Goal: Find specific page/section: Find specific page/section

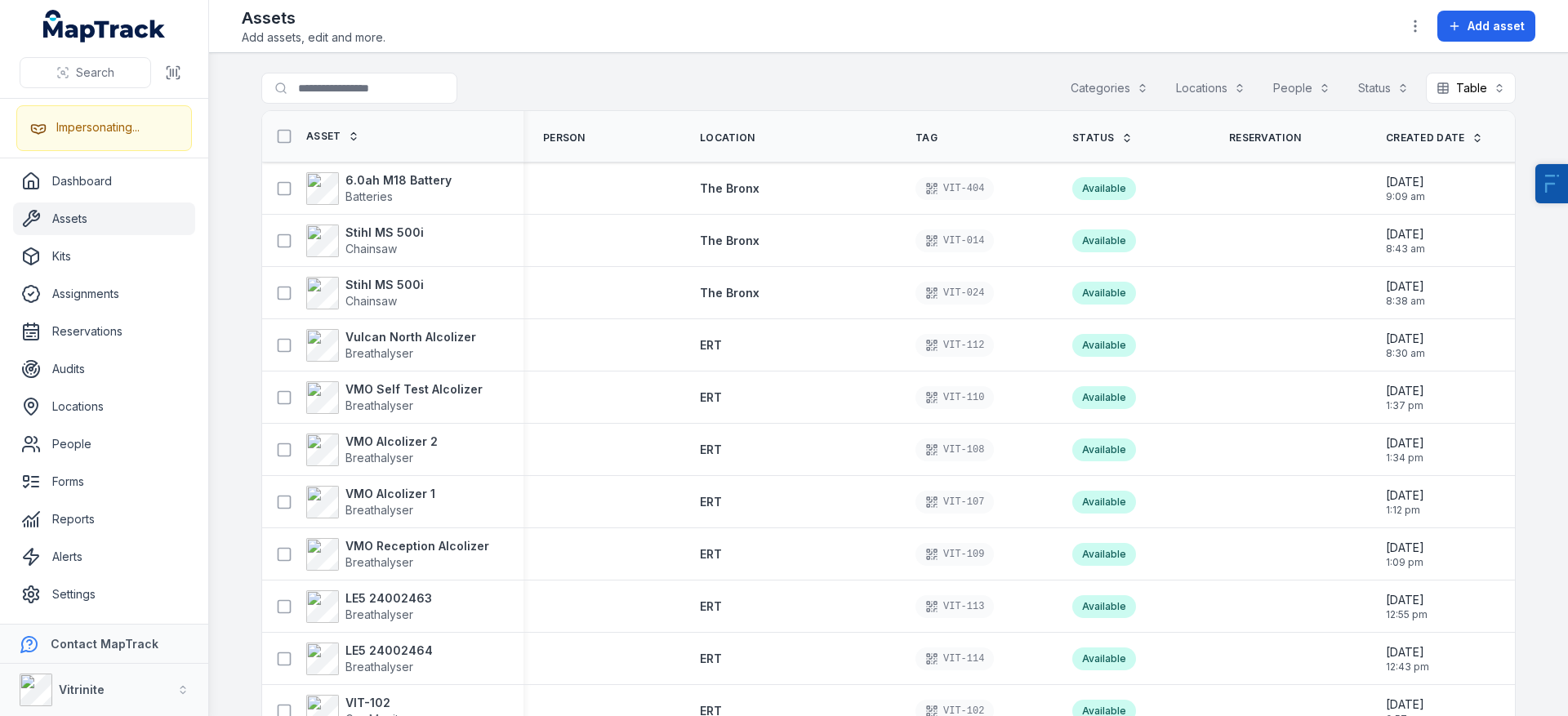
click at [127, 222] on link "Assets" at bounding box center [105, 219] width 182 height 32
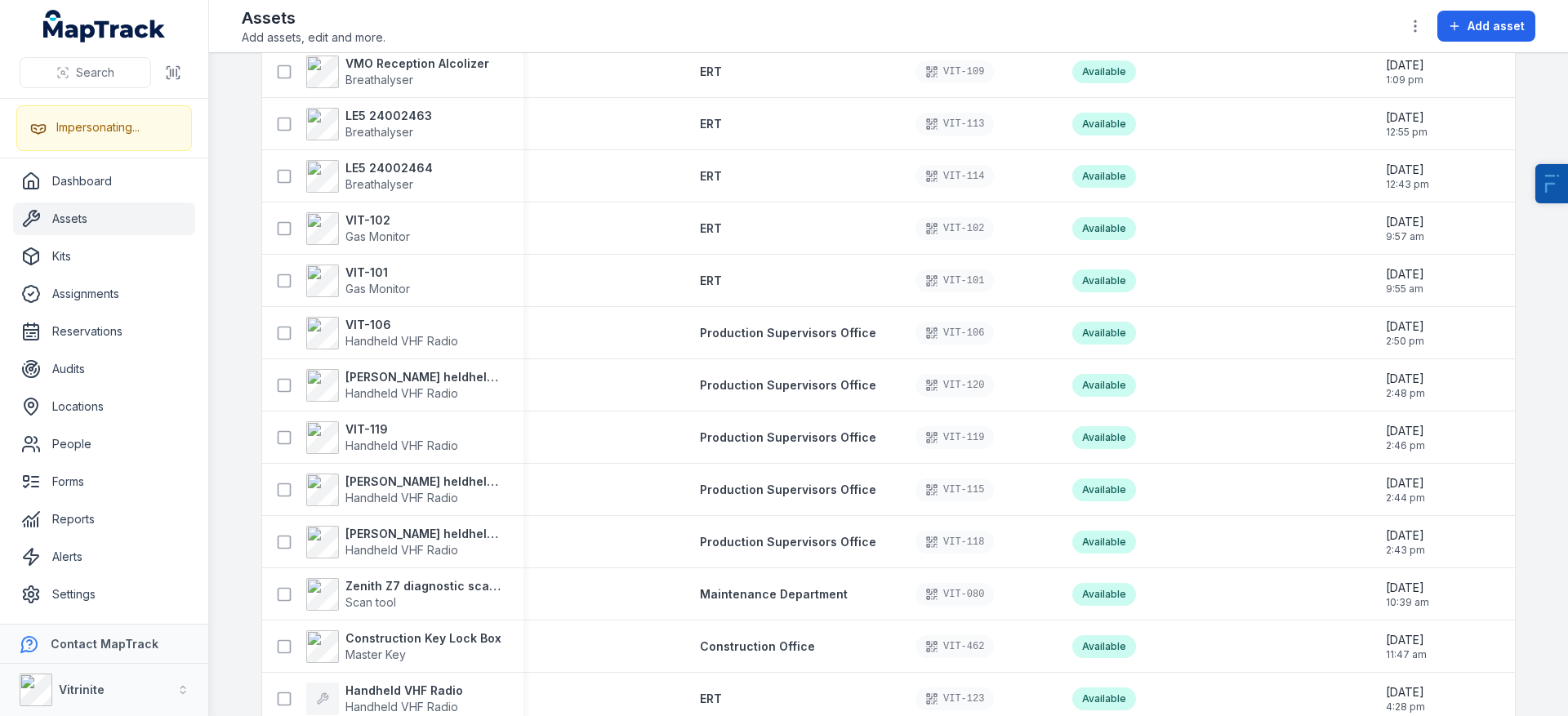
scroll to position [2087, 0]
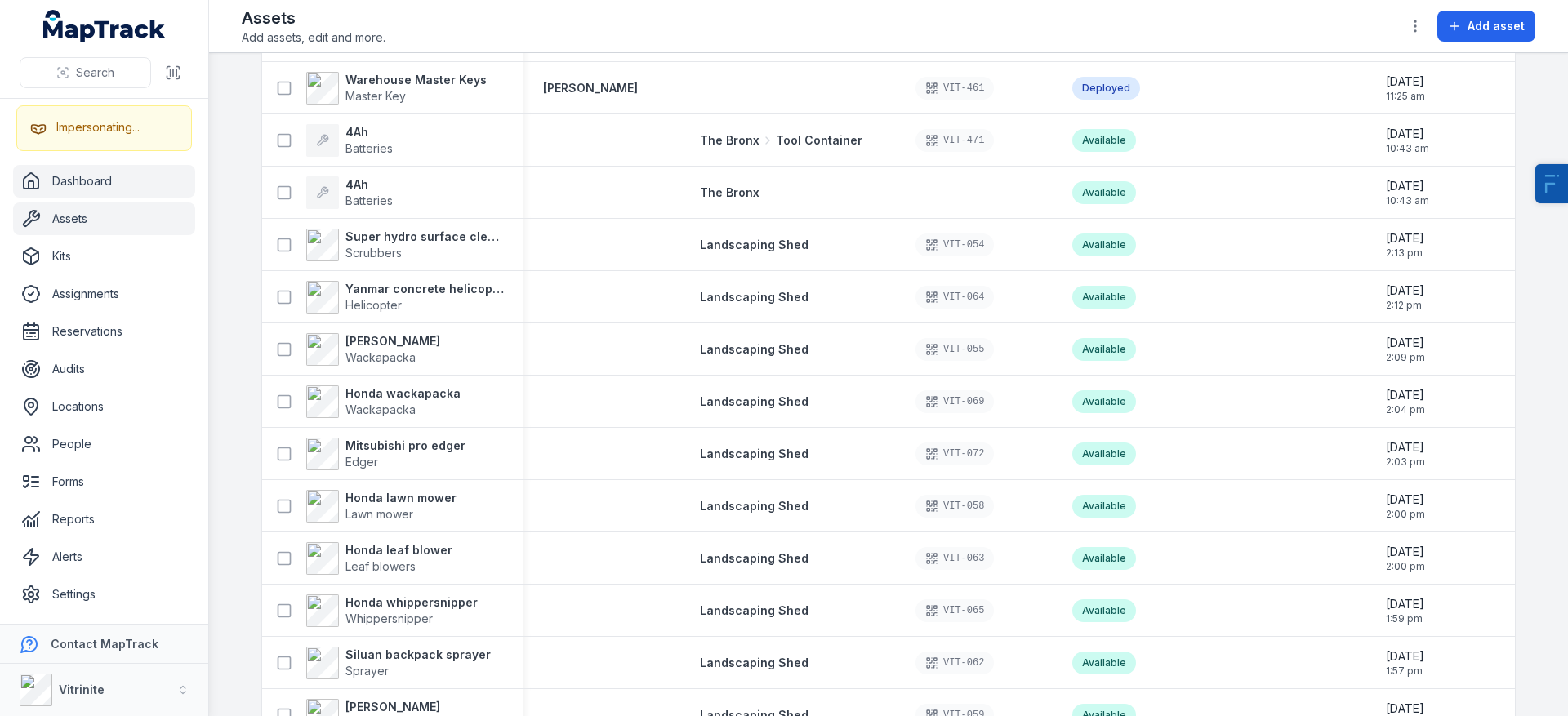
click at [86, 188] on link "Dashboard" at bounding box center [105, 182] width 182 height 32
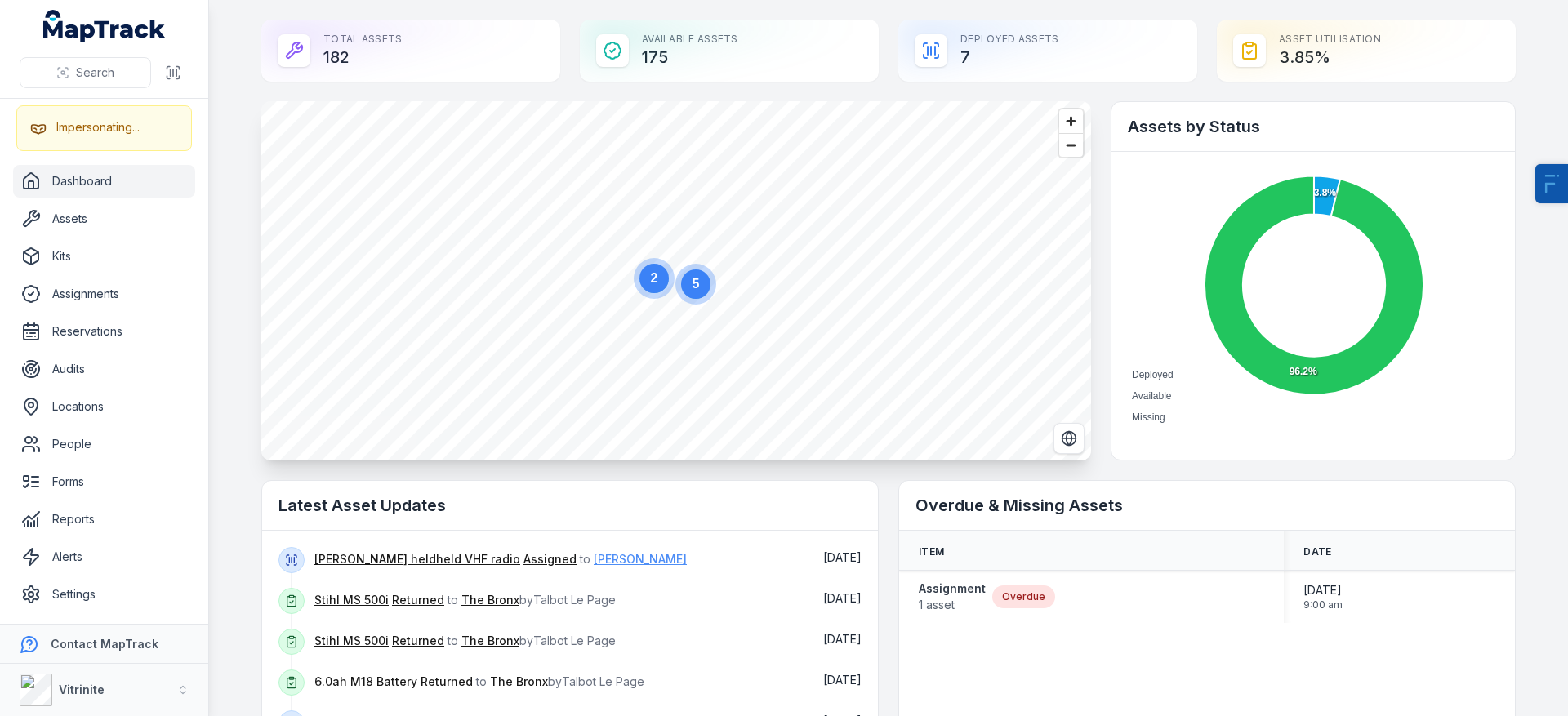
click at [594, 560] on link "[PERSON_NAME]" at bounding box center [641, 559] width 93 height 16
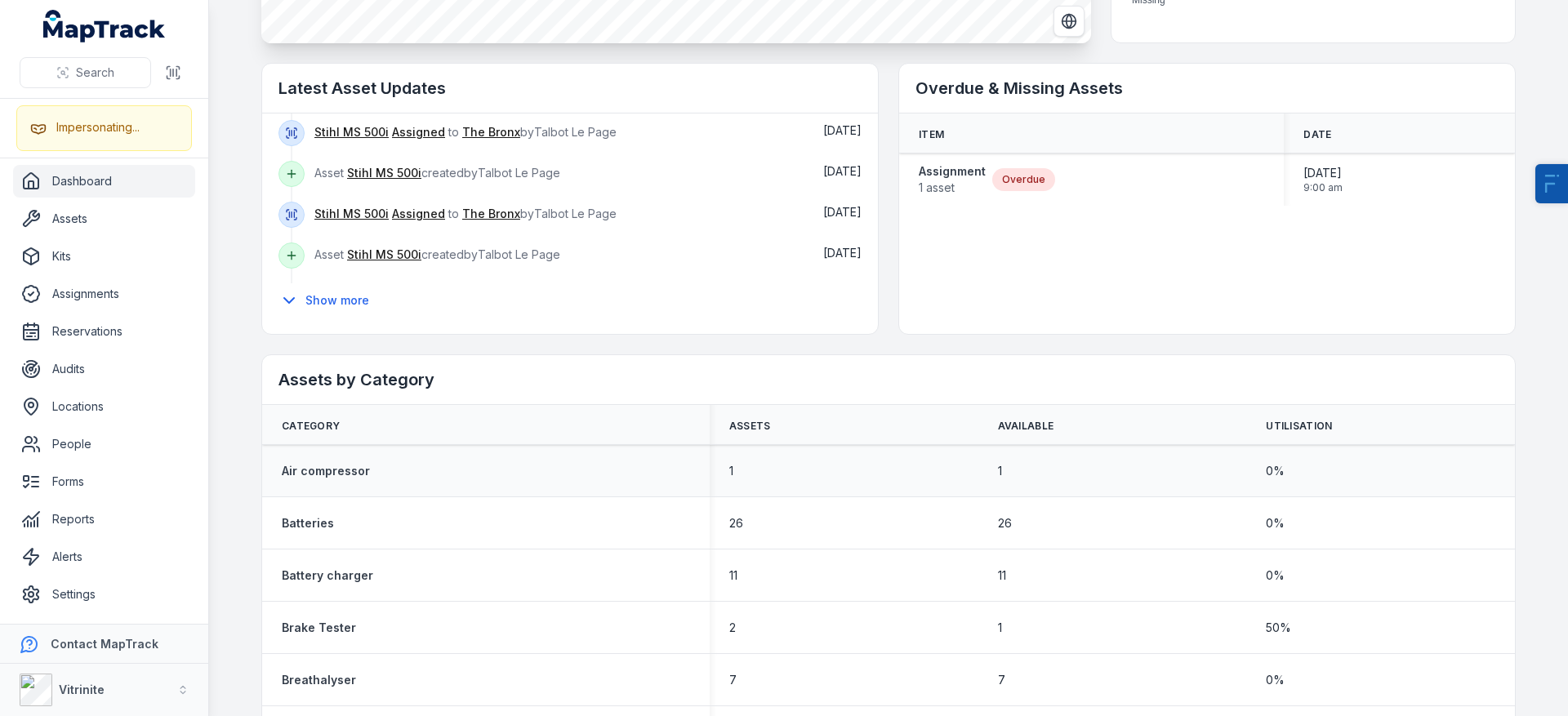
scroll to position [490, 0]
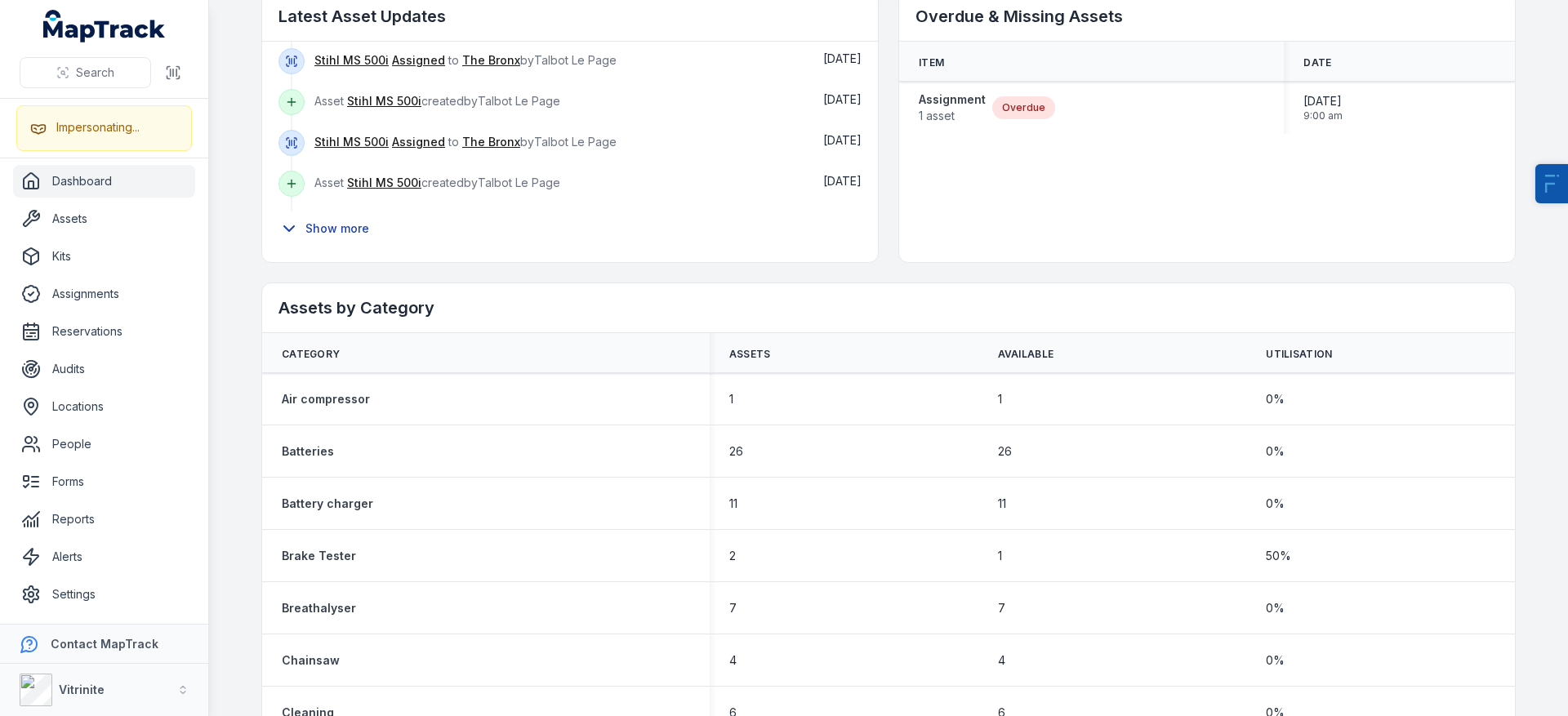
click at [362, 227] on button "Show more" at bounding box center [329, 229] width 102 height 34
click at [332, 226] on button "Show more" at bounding box center [329, 229] width 102 height 34
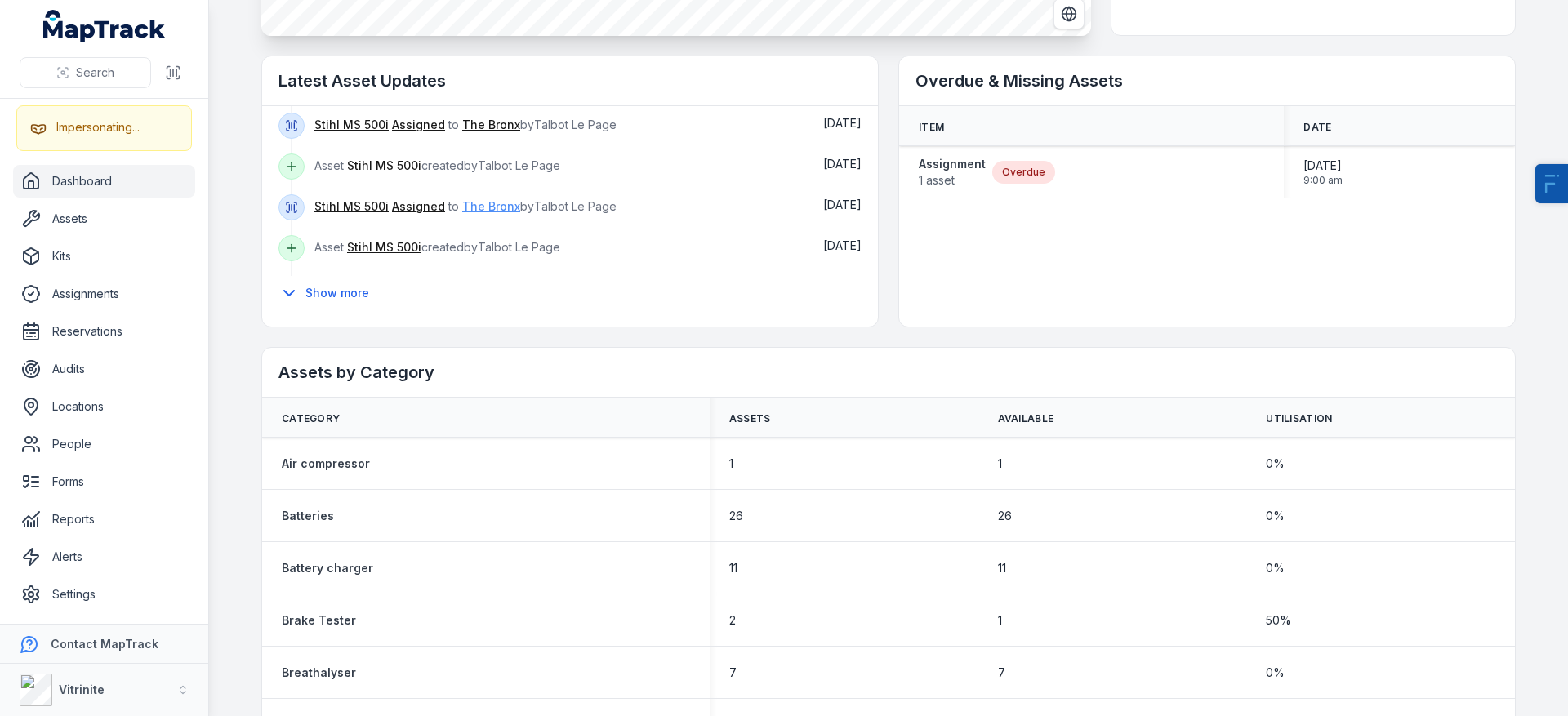
scroll to position [420, 0]
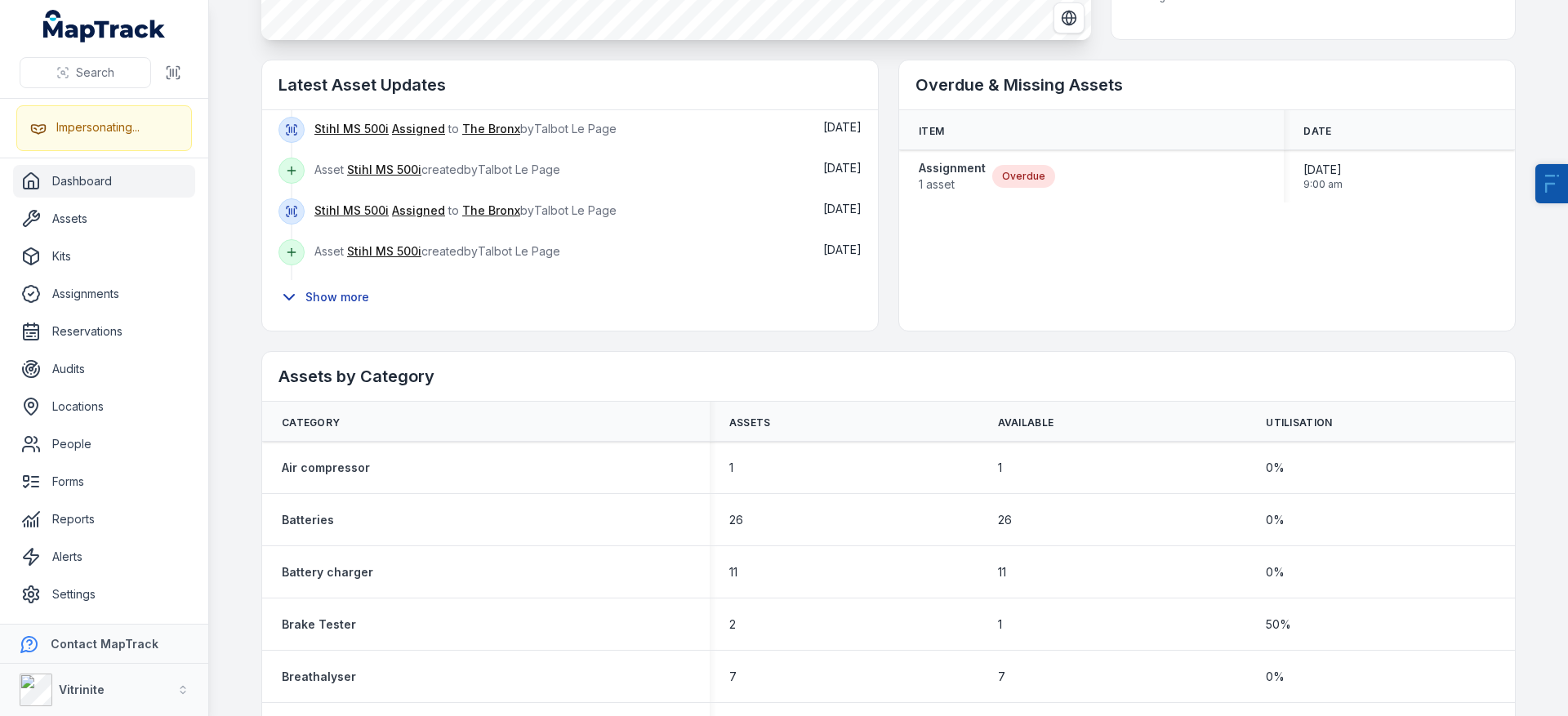
click at [335, 294] on button "Show more" at bounding box center [329, 298] width 102 height 34
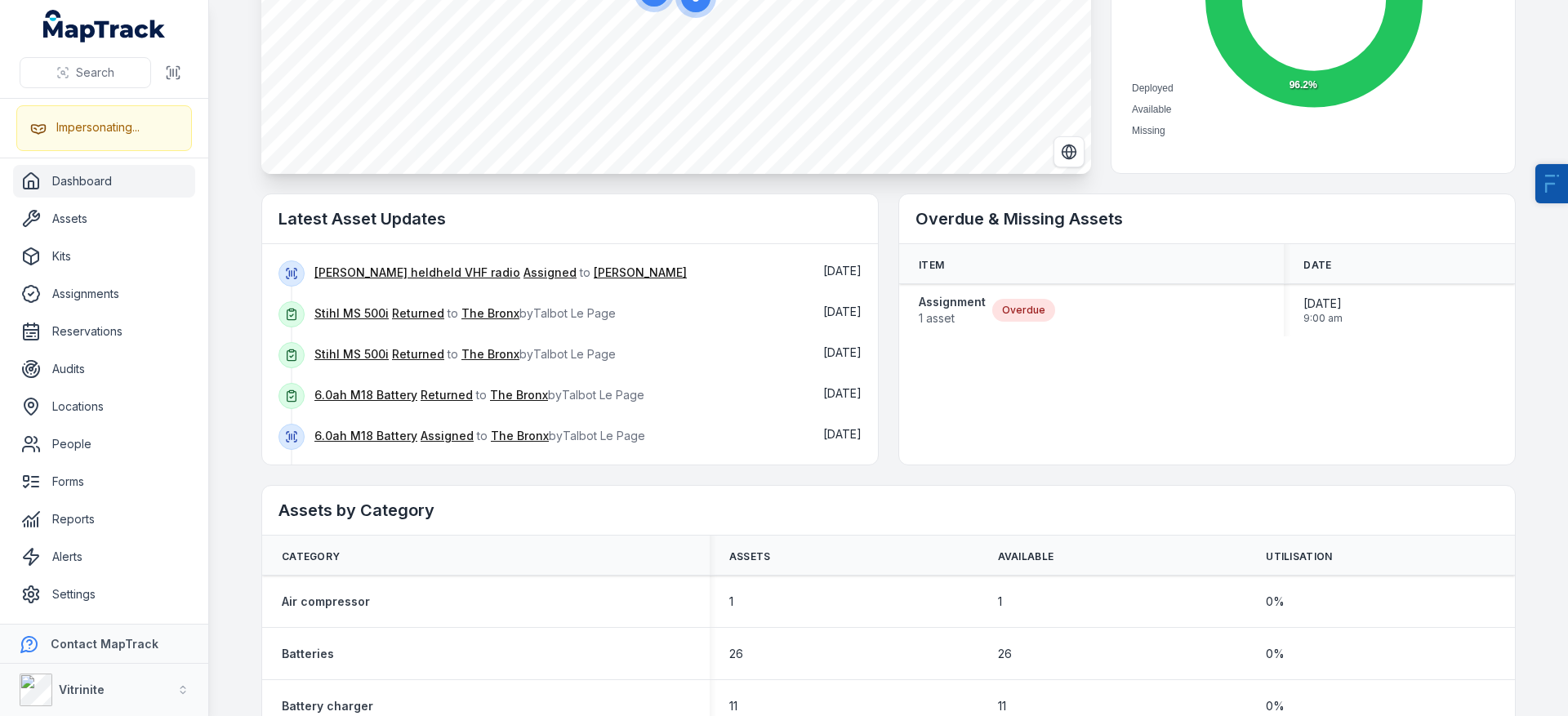
scroll to position [255, 0]
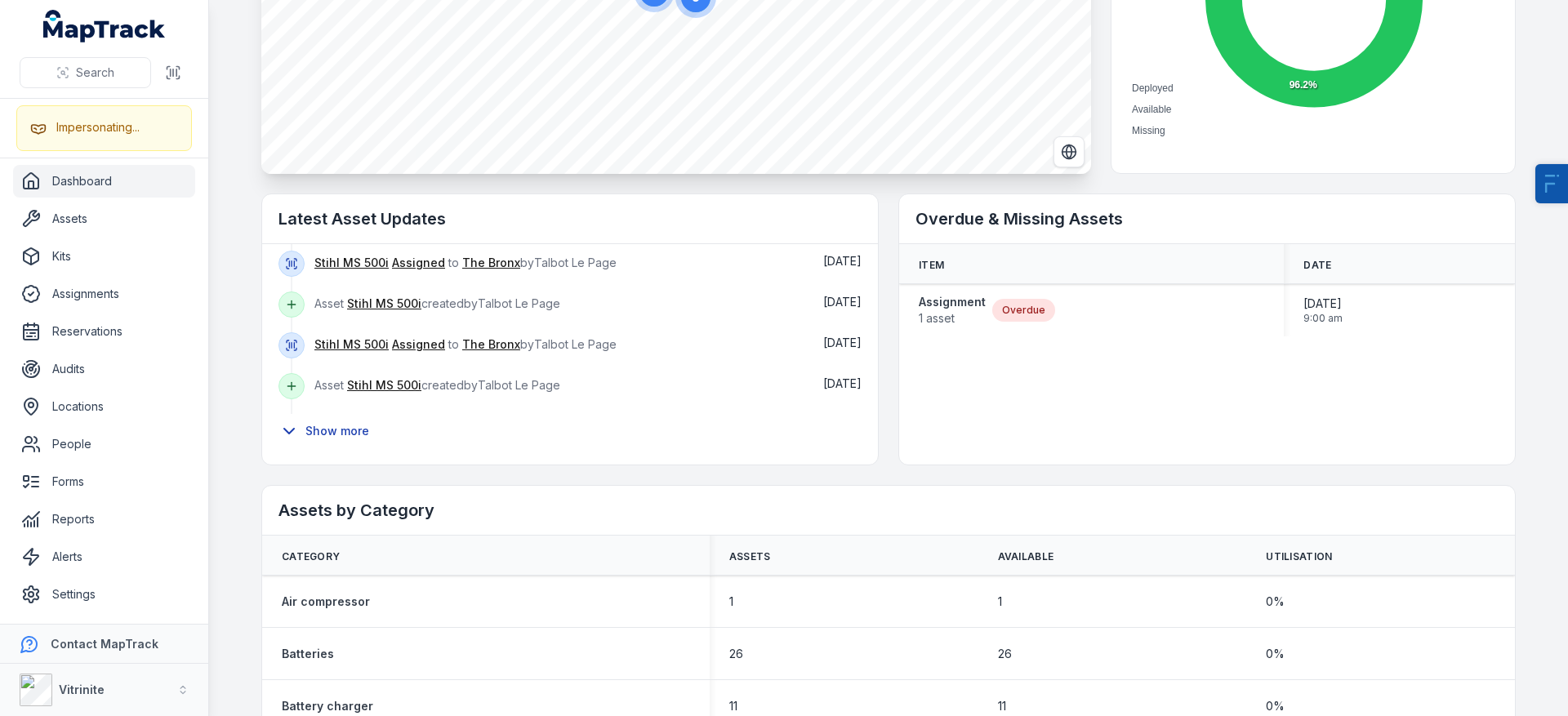
click at [310, 438] on button "Show more" at bounding box center [329, 432] width 102 height 34
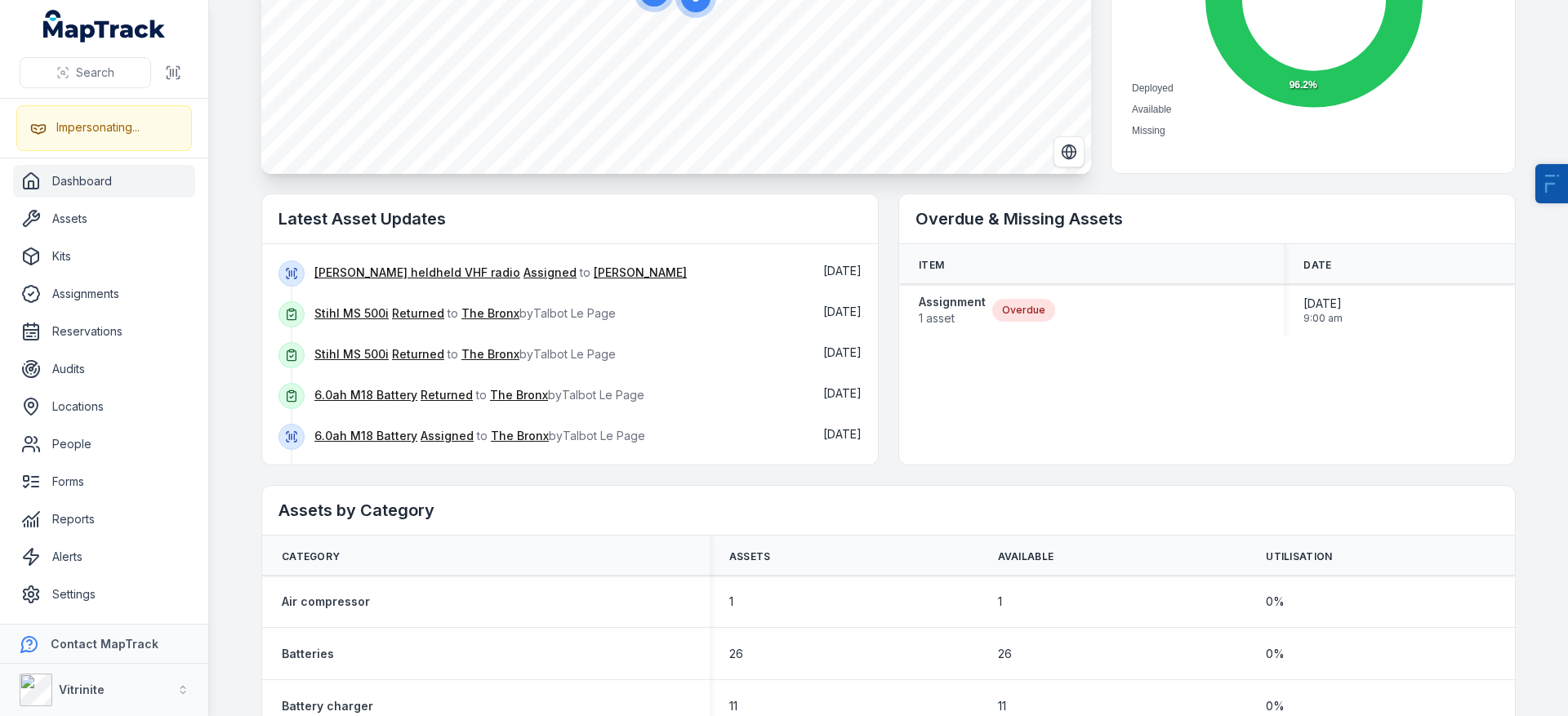
scroll to position [0, 0]
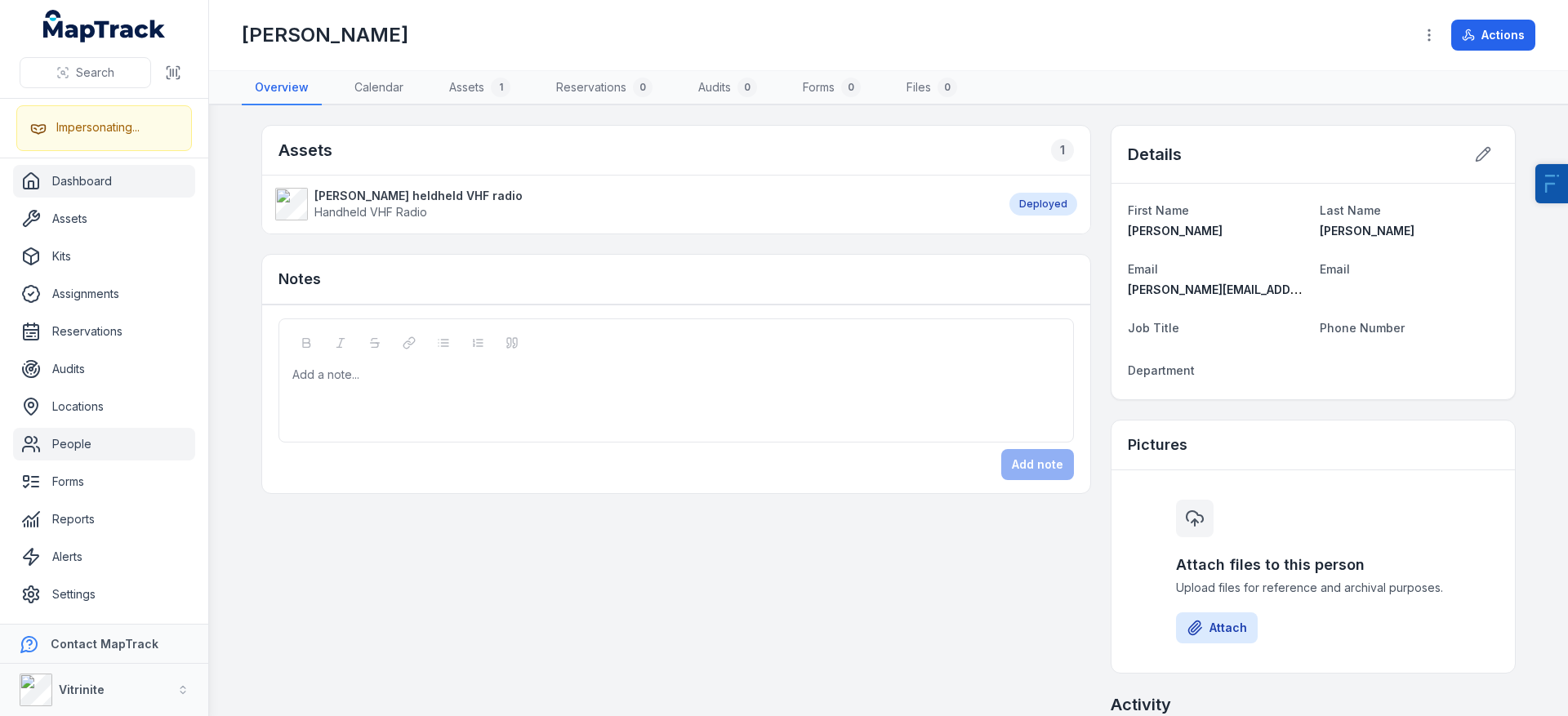
click at [113, 173] on link "Dashboard" at bounding box center [105, 182] width 182 height 32
